Goal: Navigation & Orientation: Find specific page/section

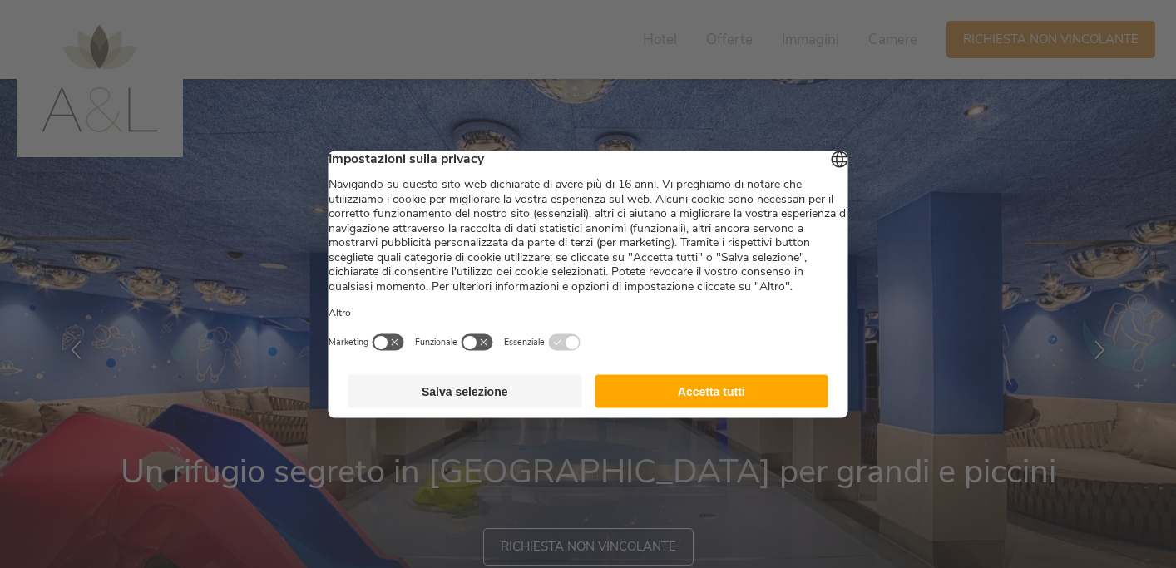
click at [678, 408] on button "Accetta tutti" at bounding box center [712, 390] width 234 height 33
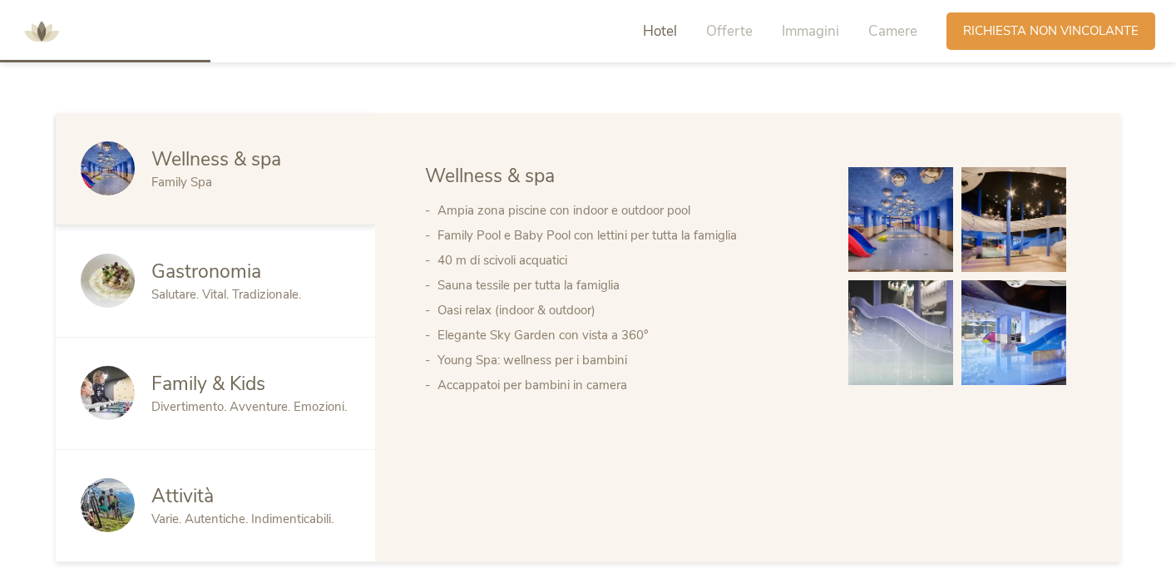
scroll to position [886, 0]
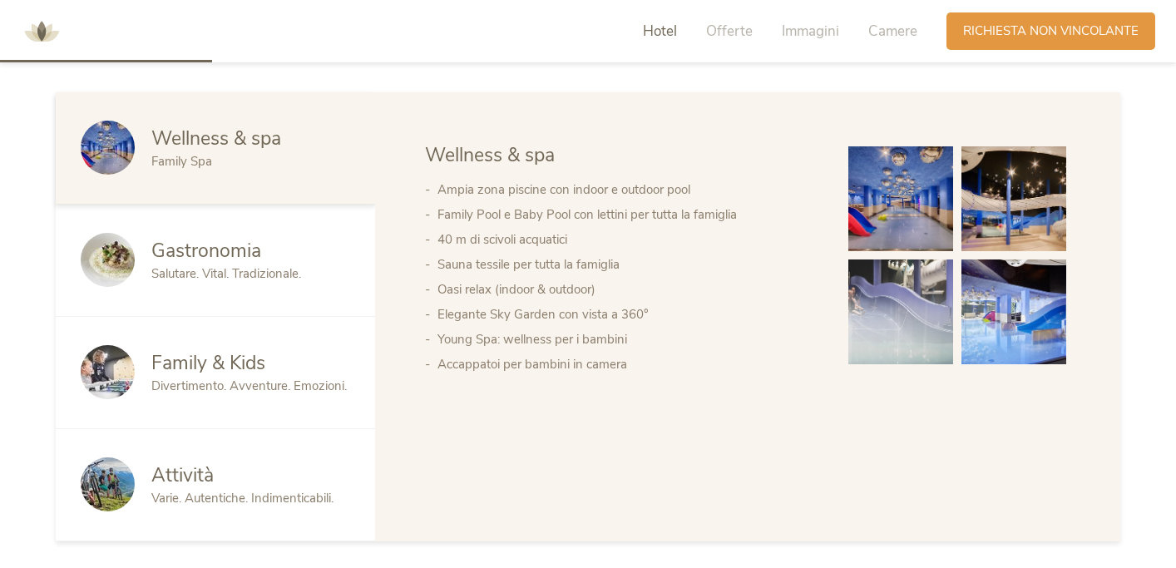
click at [215, 388] on span "Divertimento. Avventure. Emozioni." at bounding box center [248, 386] width 195 height 17
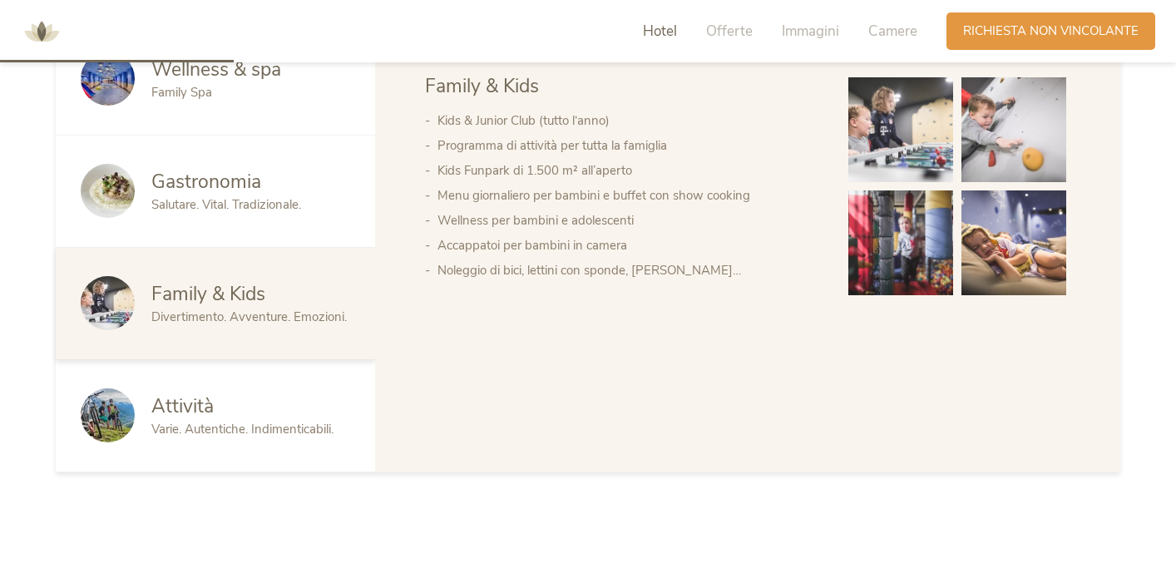
scroll to position [996, 0]
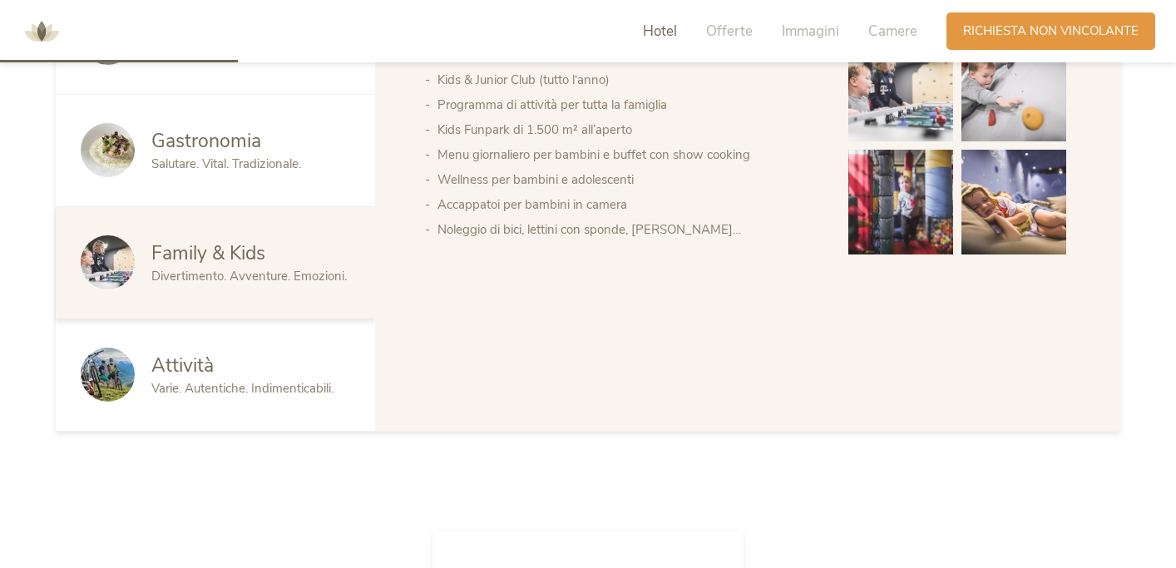
click at [215, 388] on span "Varie. Autentiche. Indimenticabili." at bounding box center [242, 388] width 182 height 17
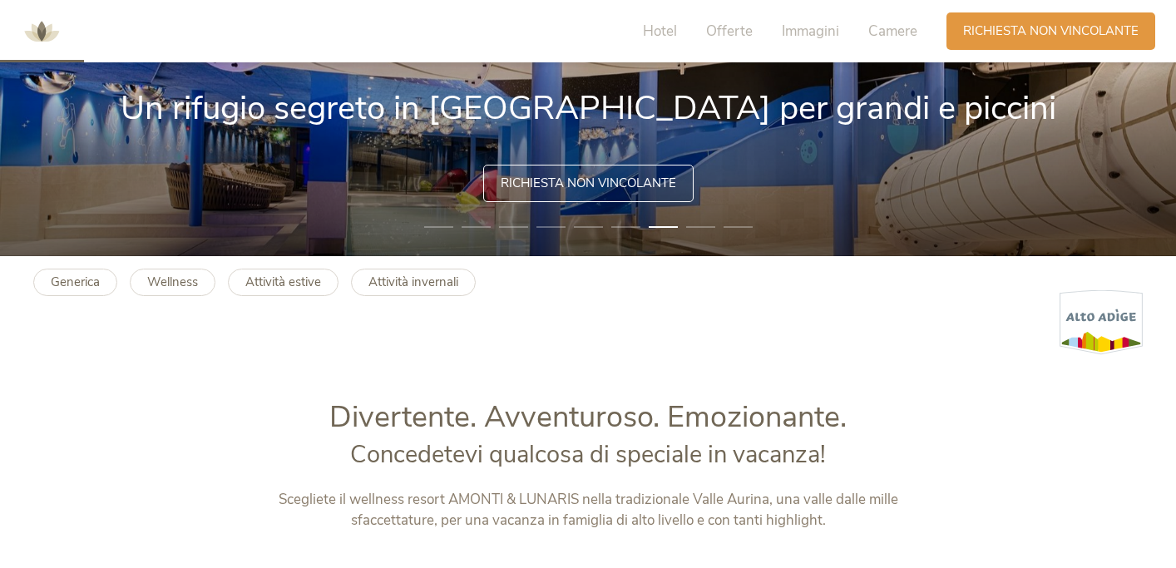
scroll to position [351, 0]
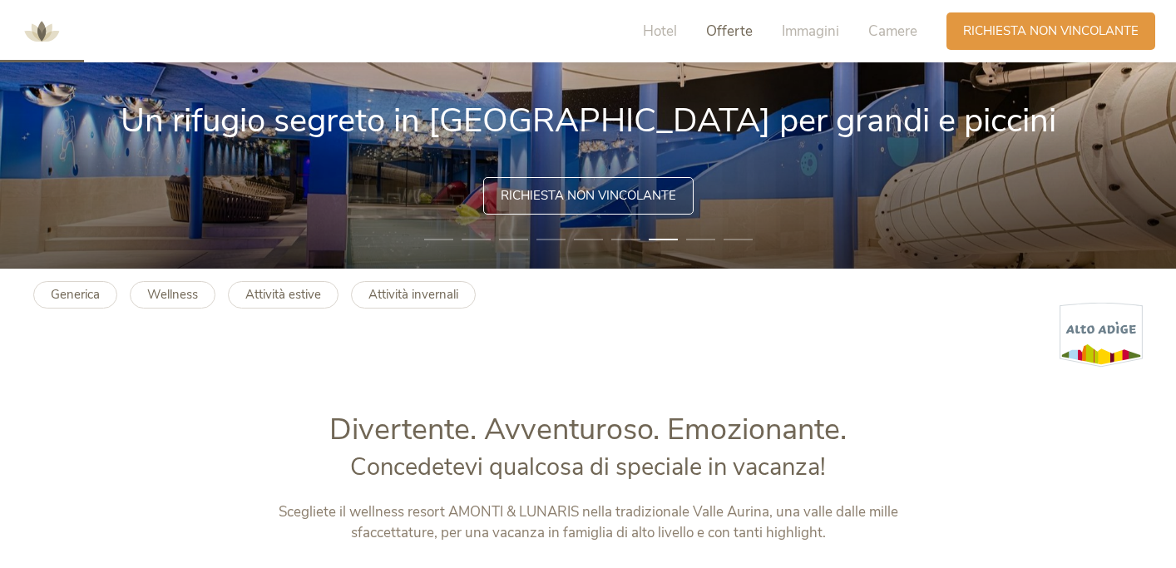
click at [732, 37] on span "Offerte" at bounding box center [729, 31] width 47 height 19
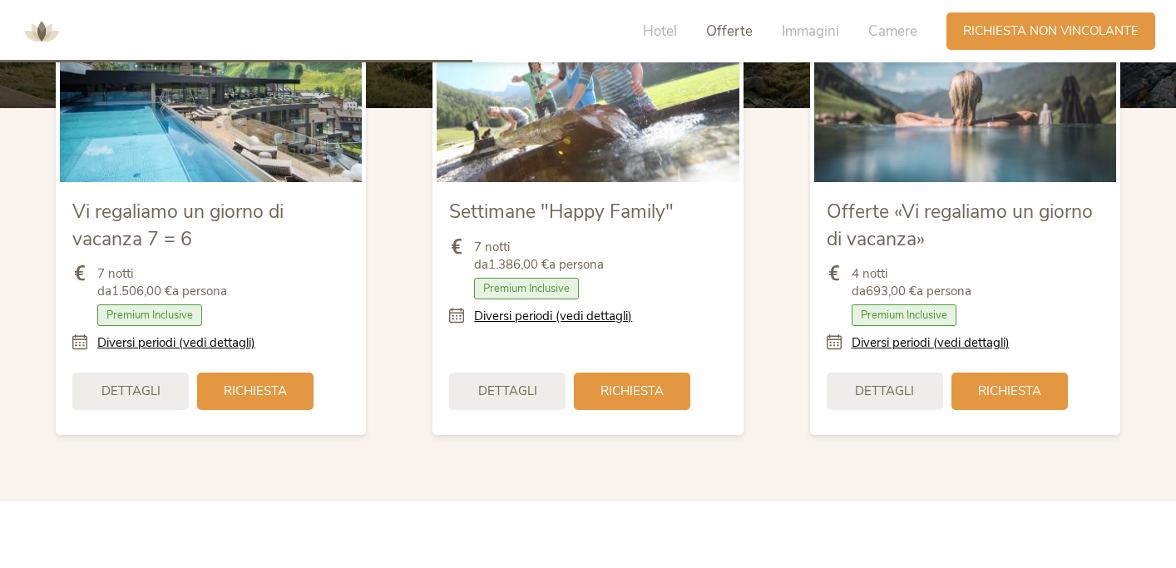
scroll to position [1978, 0]
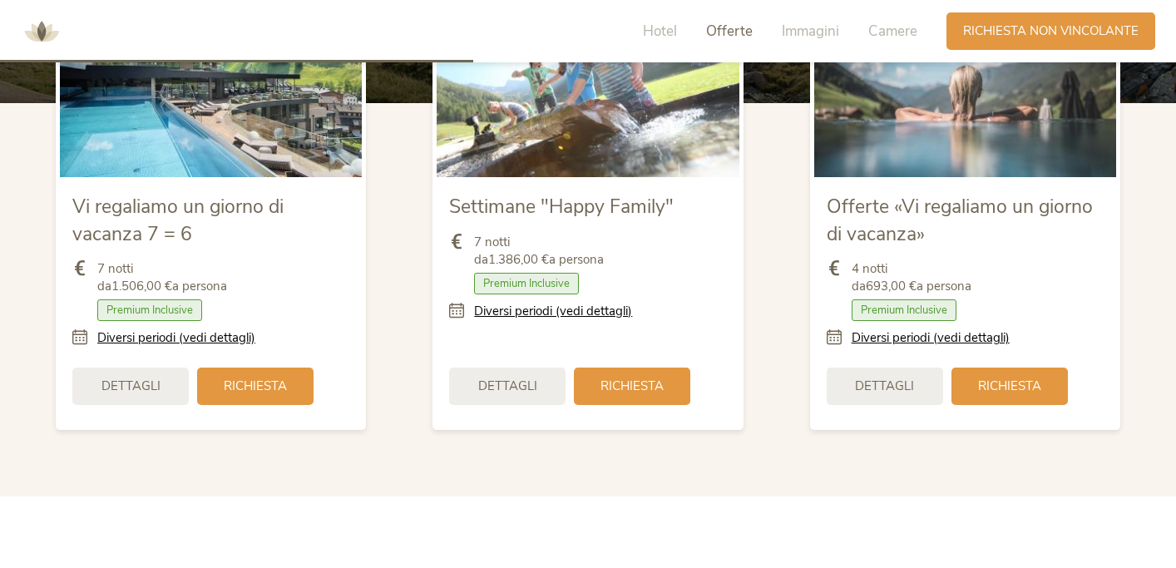
click at [878, 344] on div "4 notti da 693,00 € a persona Camera con colazione Mezza pensione Pensione comp…" at bounding box center [965, 303] width 277 height 111
click at [873, 332] on link "Diversi periodi (vedi dettagli)" at bounding box center [931, 337] width 158 height 17
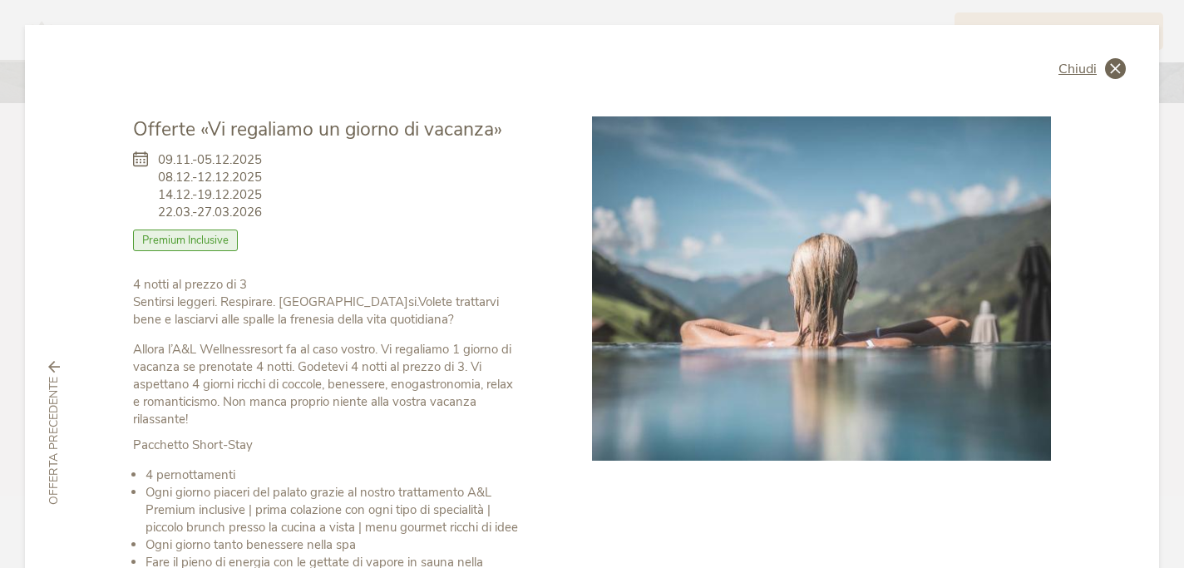
click at [1060, 67] on span "Chiudi" at bounding box center [1078, 68] width 38 height 13
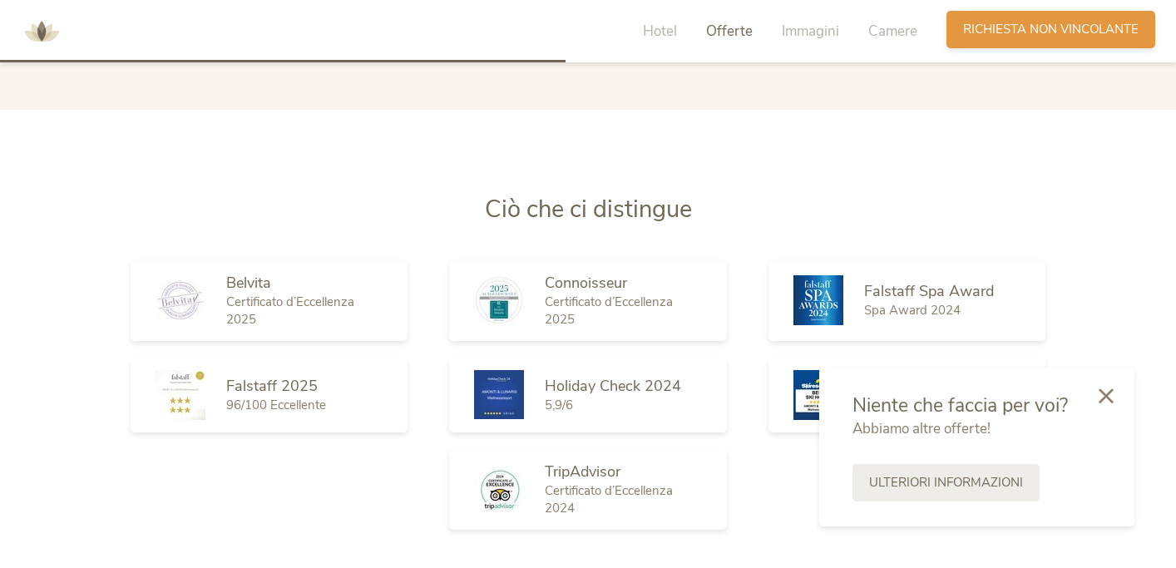
click at [980, 38] on span "Richiesta non vincolante" at bounding box center [1051, 29] width 176 height 17
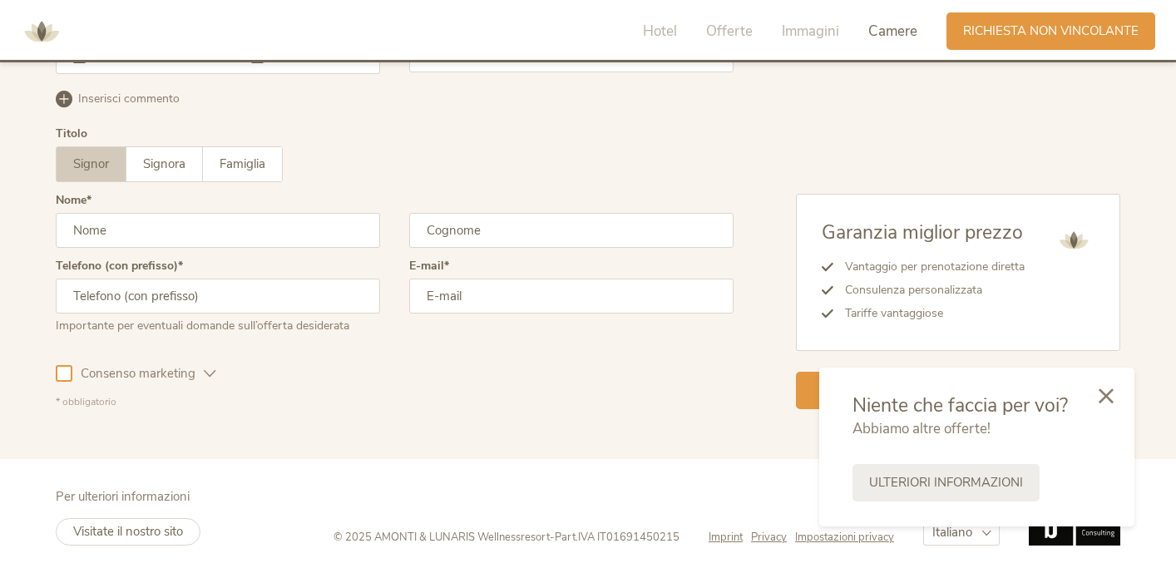
scroll to position [4915, 0]
click at [1105, 398] on icon at bounding box center [1106, 394] width 15 height 15
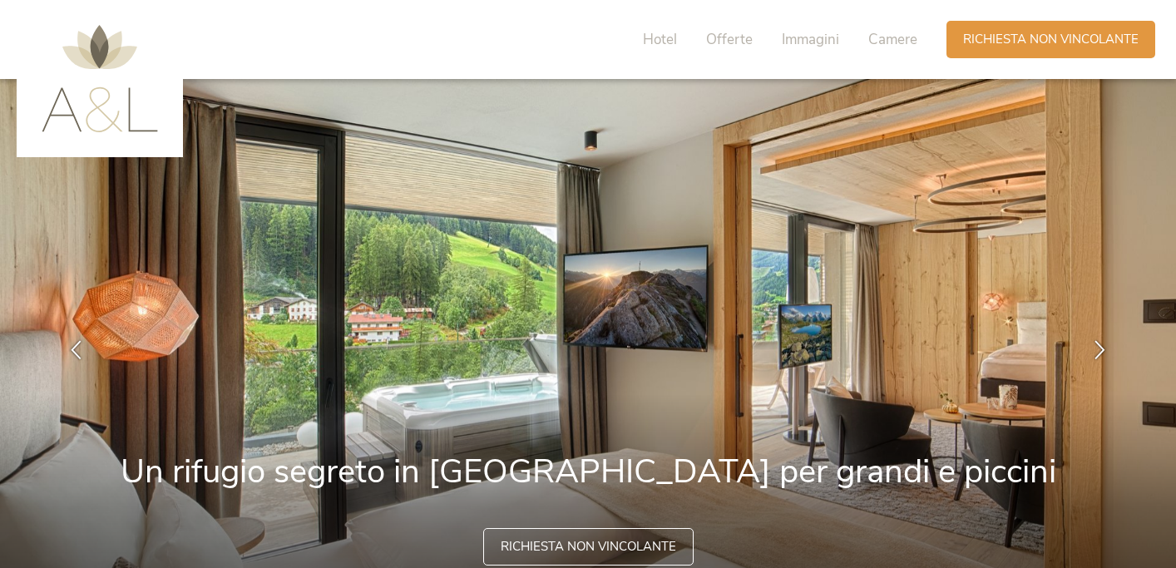
scroll to position [0, 0]
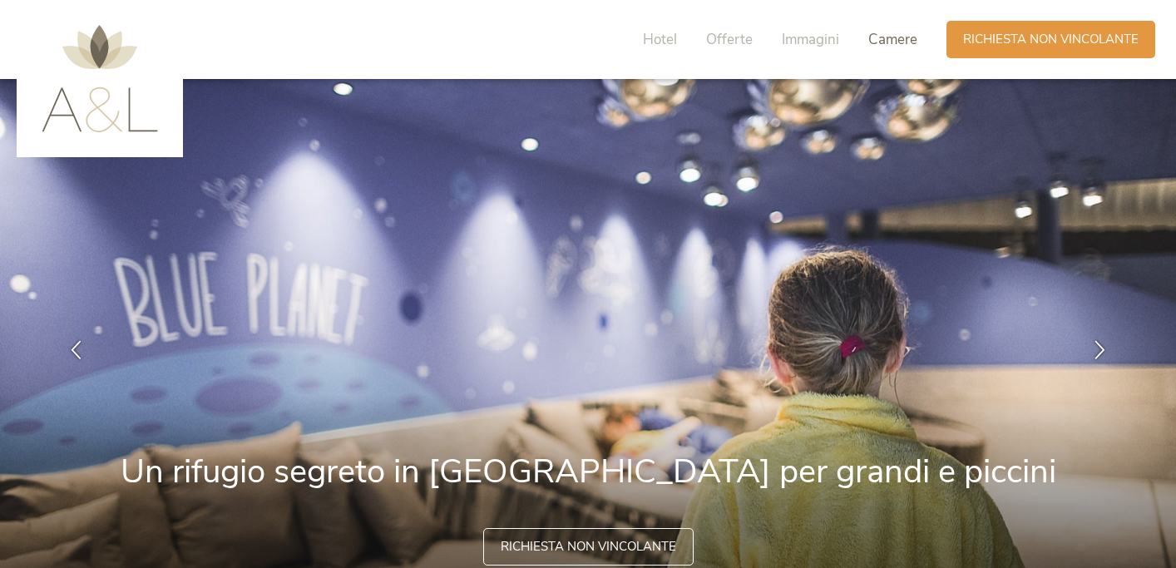
click at [902, 46] on span "Camere" at bounding box center [892, 39] width 49 height 19
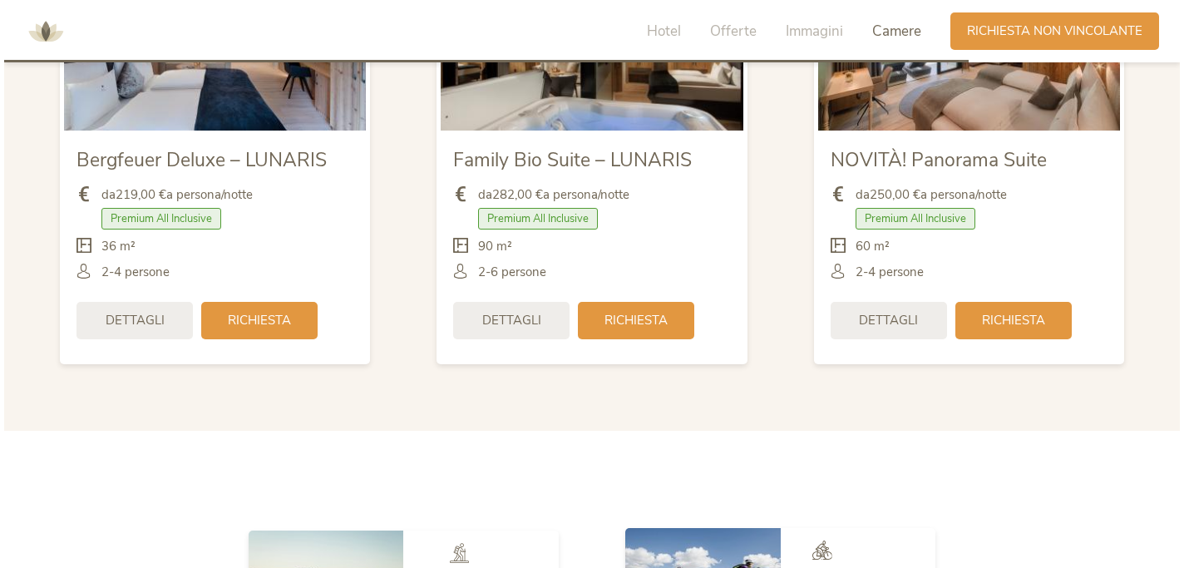
scroll to position [4032, 0]
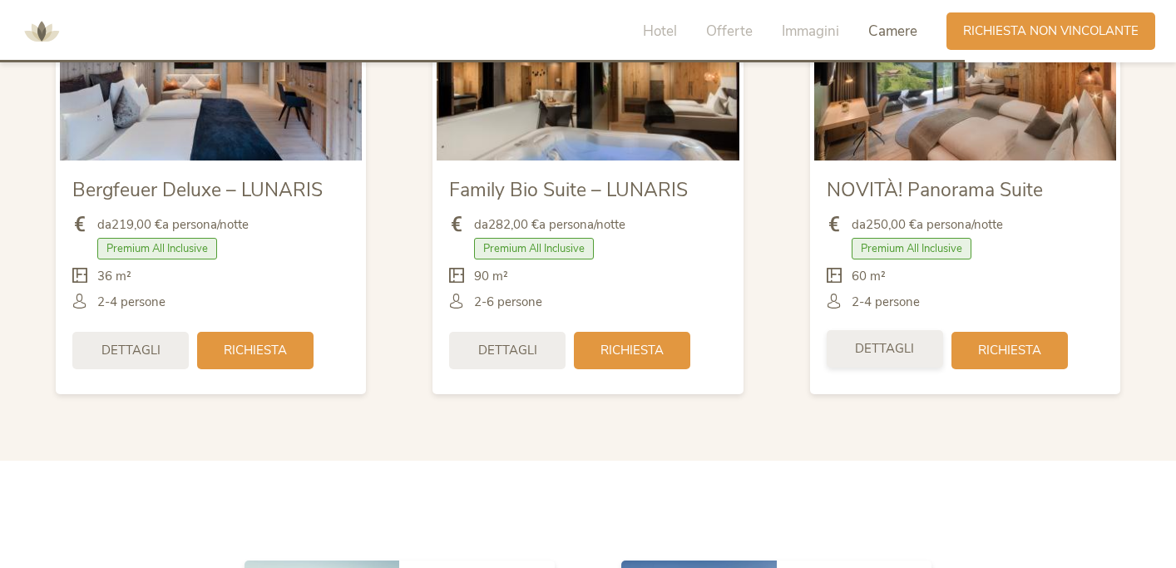
click at [883, 348] on span "Dettagli" at bounding box center [884, 348] width 59 height 17
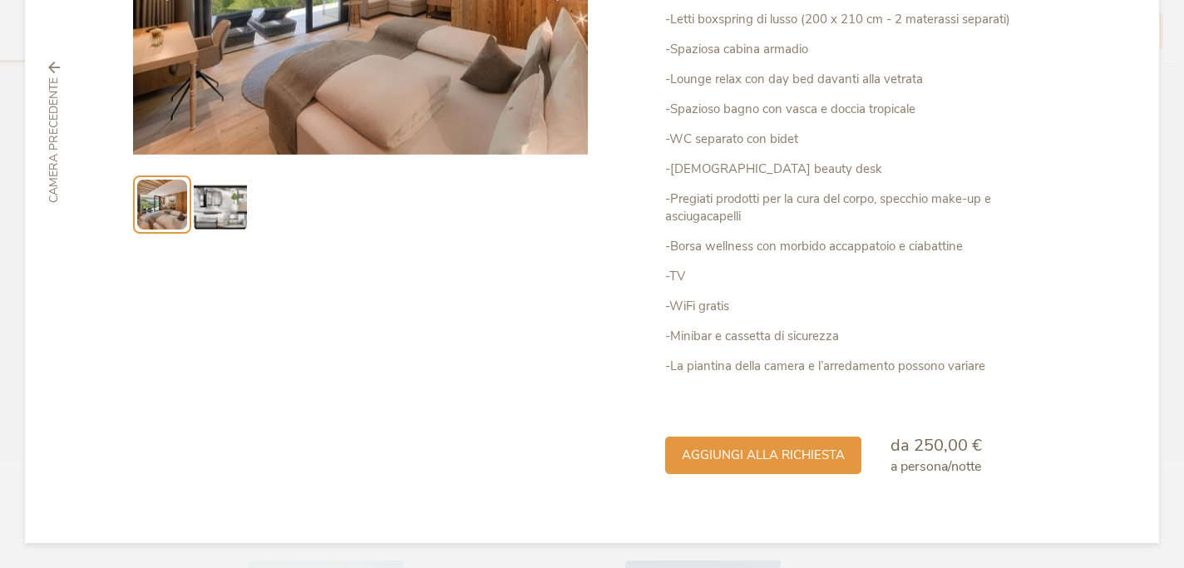
scroll to position [302, 0]
click at [221, 228] on img at bounding box center [220, 205] width 53 height 53
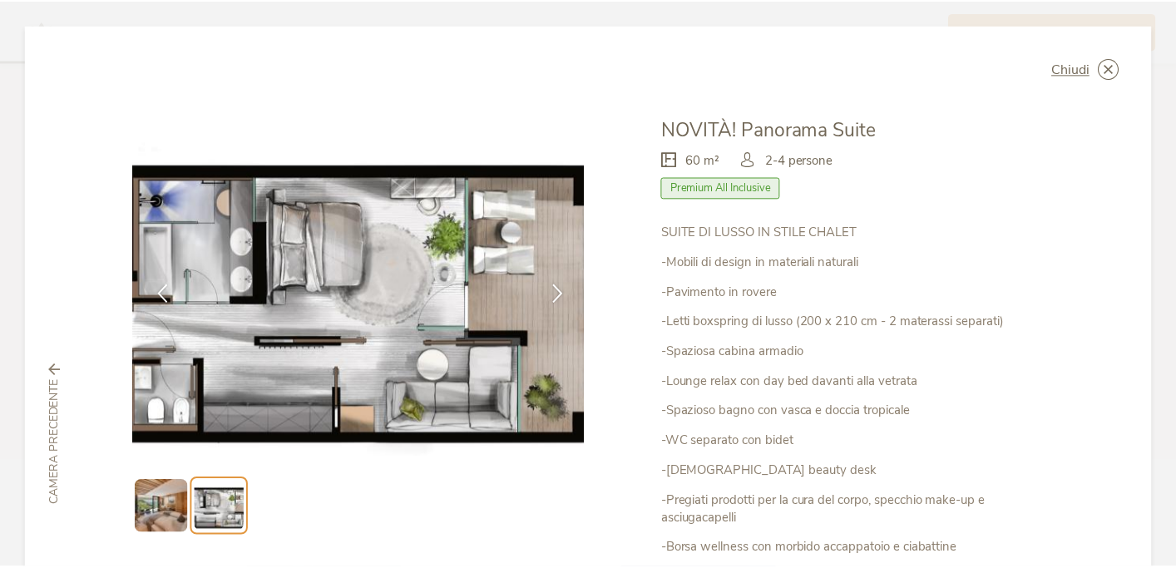
scroll to position [0, 0]
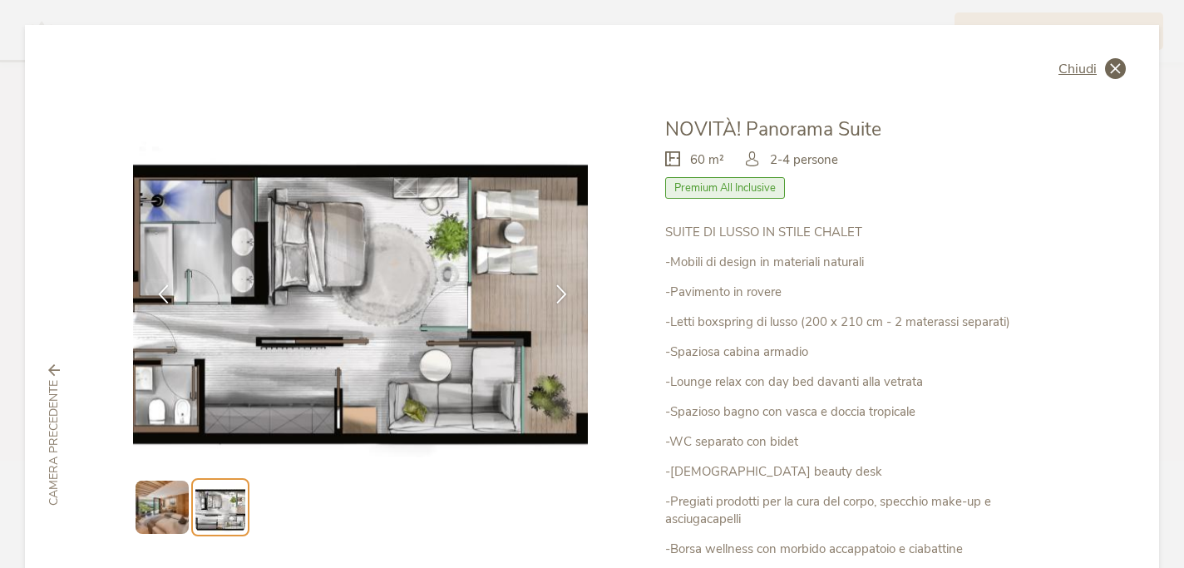
click at [1080, 65] on span "Chiudi" at bounding box center [1078, 68] width 38 height 13
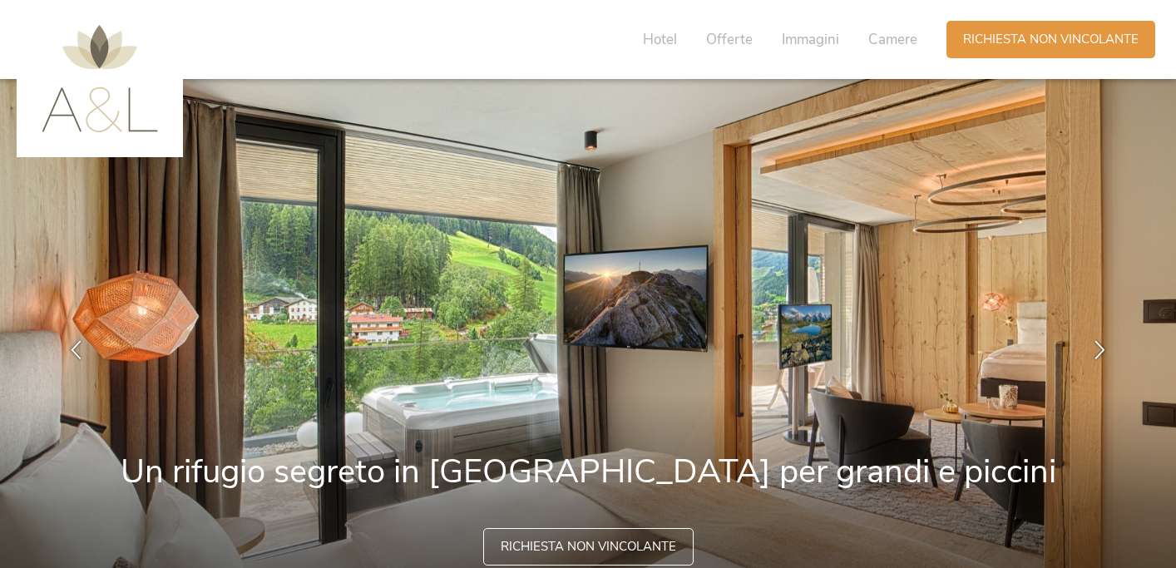
click at [116, 116] on img at bounding box center [100, 78] width 116 height 107
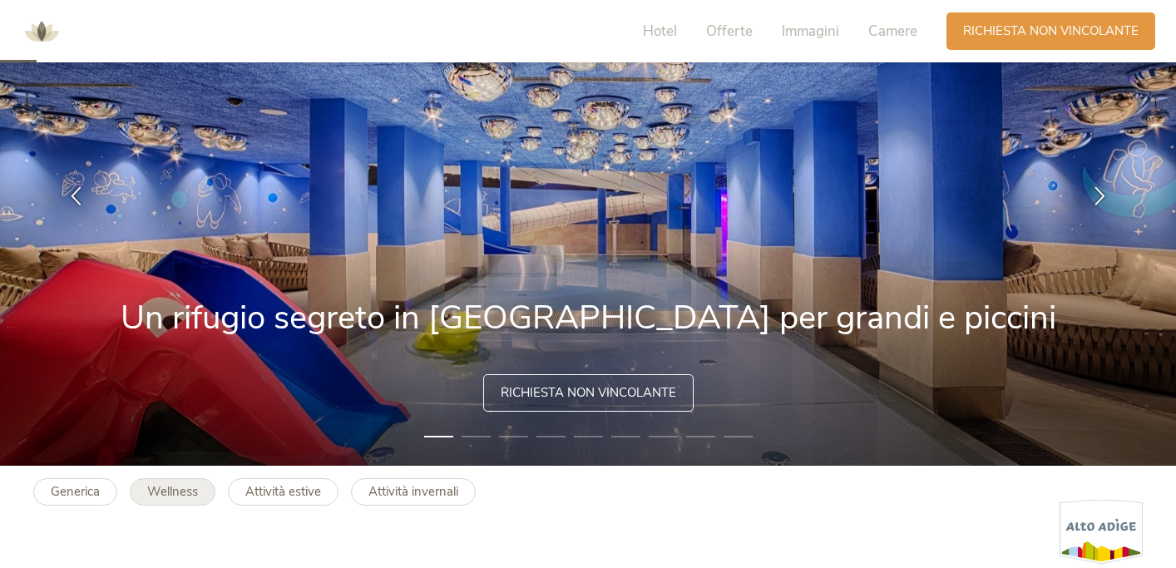
click at [195, 486] on b "Wellness" at bounding box center [172, 491] width 51 height 17
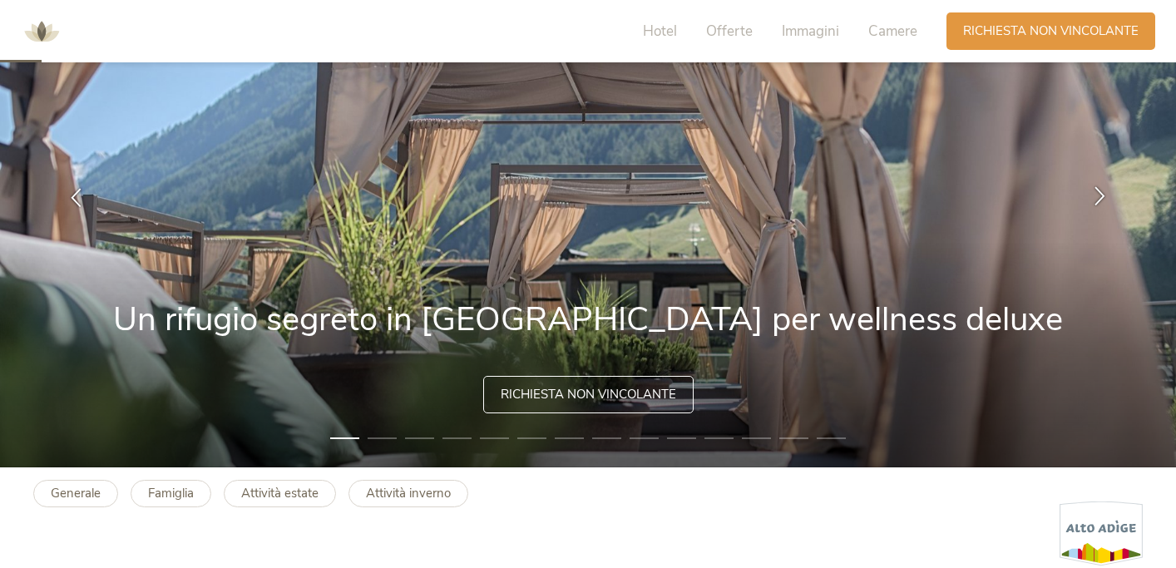
click at [1095, 199] on icon at bounding box center [1099, 195] width 19 height 19
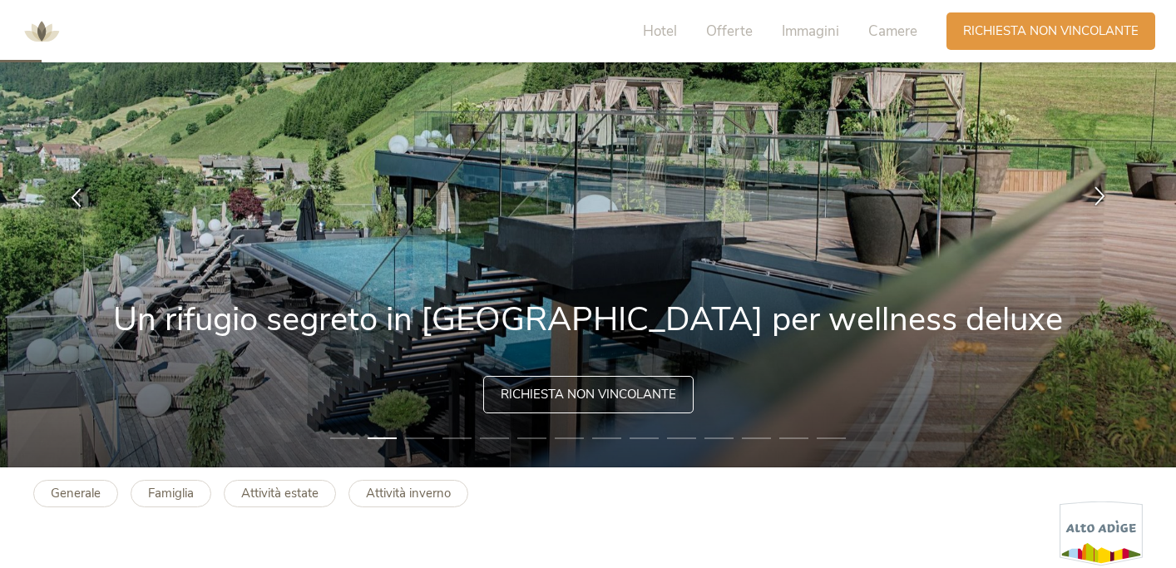
click at [1095, 199] on icon at bounding box center [1099, 195] width 19 height 19
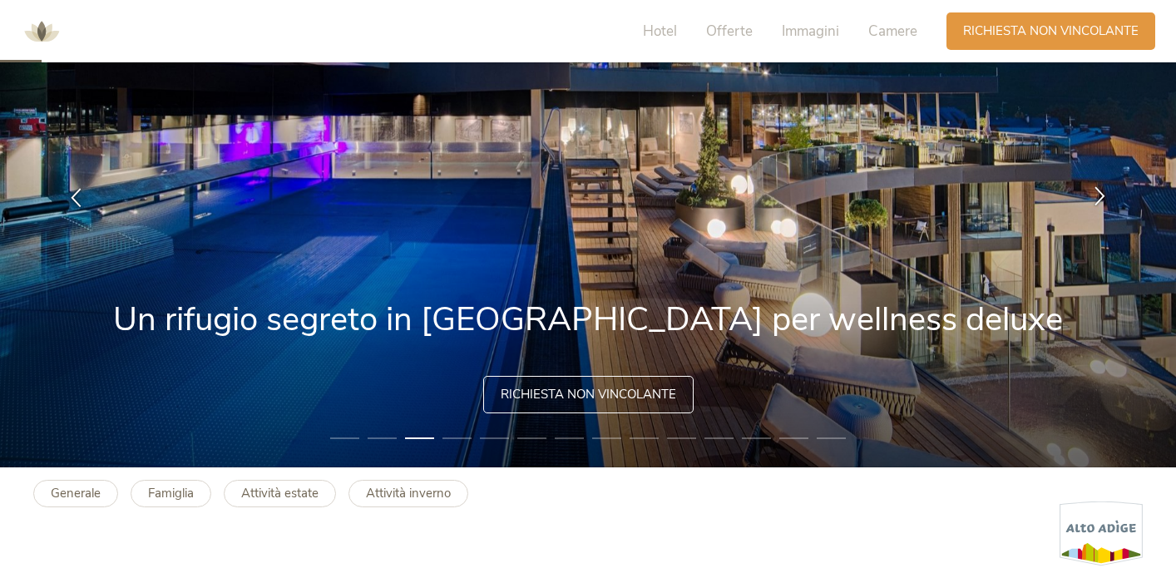
click at [1095, 200] on icon at bounding box center [1099, 195] width 19 height 19
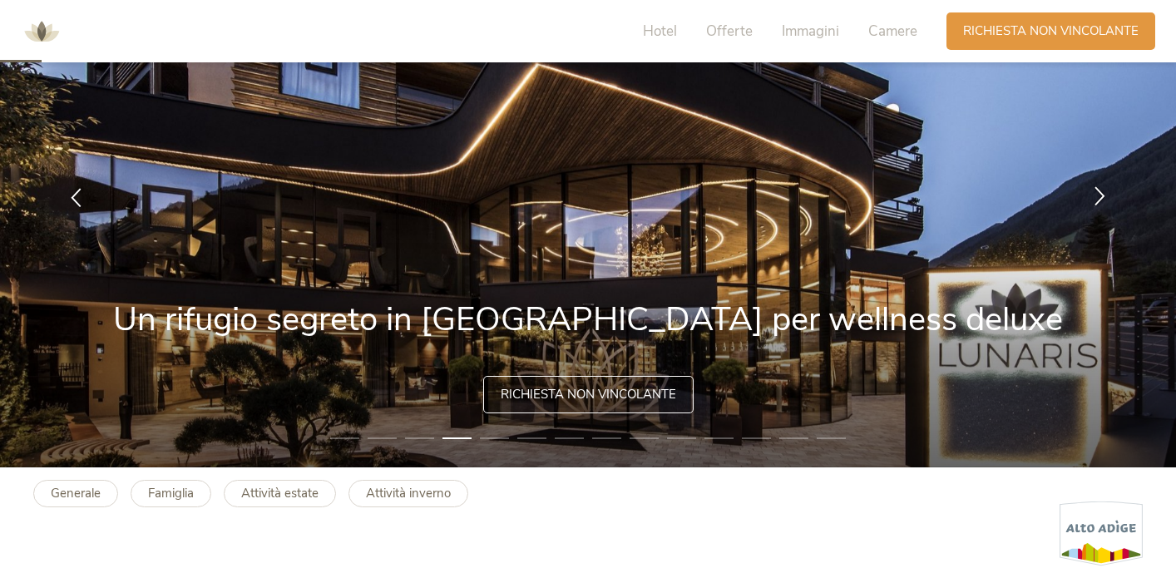
click at [1095, 200] on icon at bounding box center [1099, 195] width 19 height 19
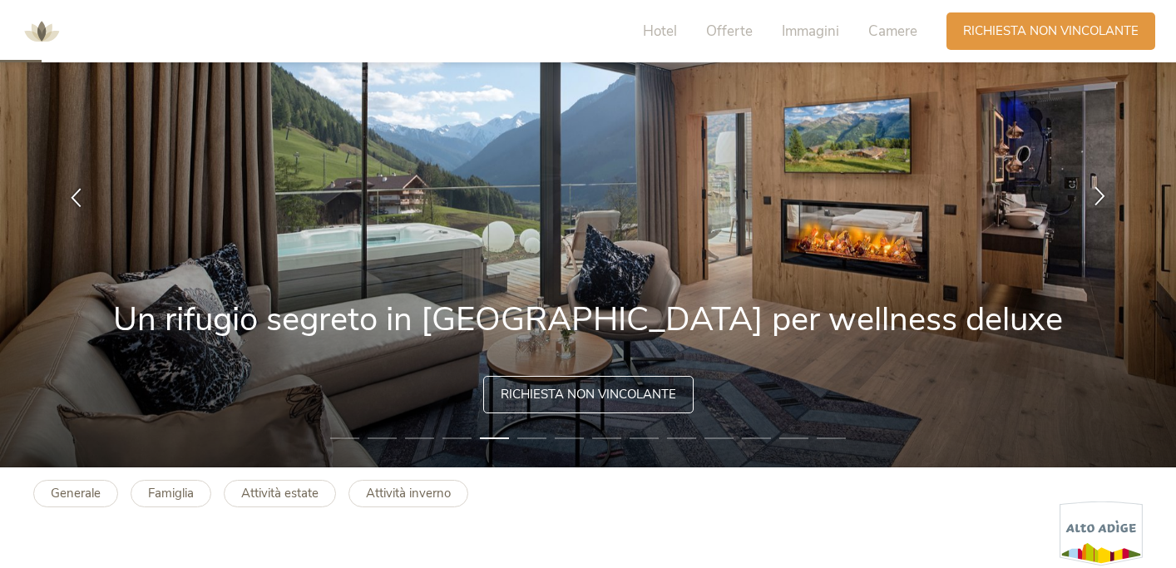
click at [1095, 201] on icon at bounding box center [1099, 195] width 19 height 19
